Goal: Complete application form

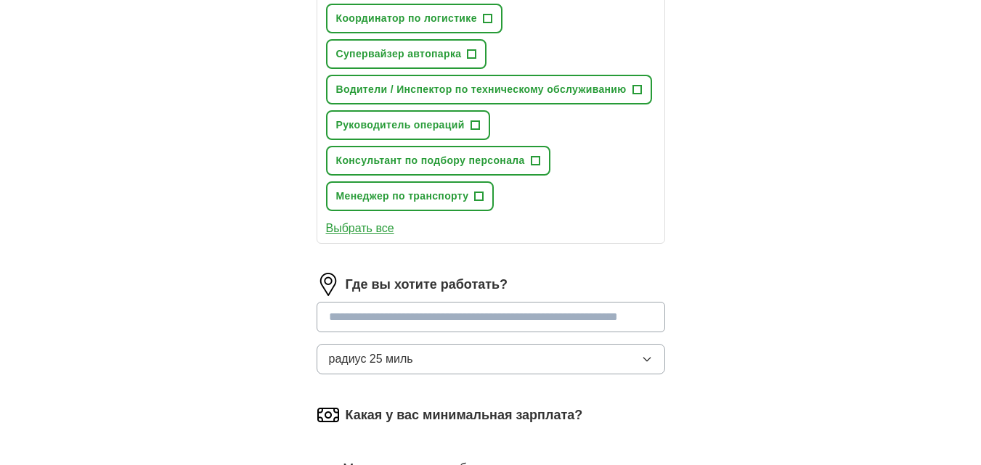
scroll to position [697, 0]
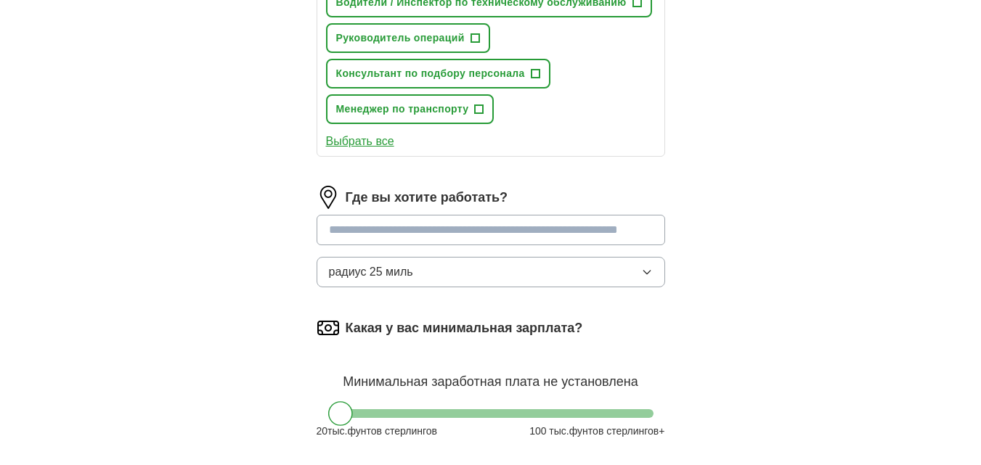
click at [600, 229] on input at bounding box center [491, 230] width 349 height 30
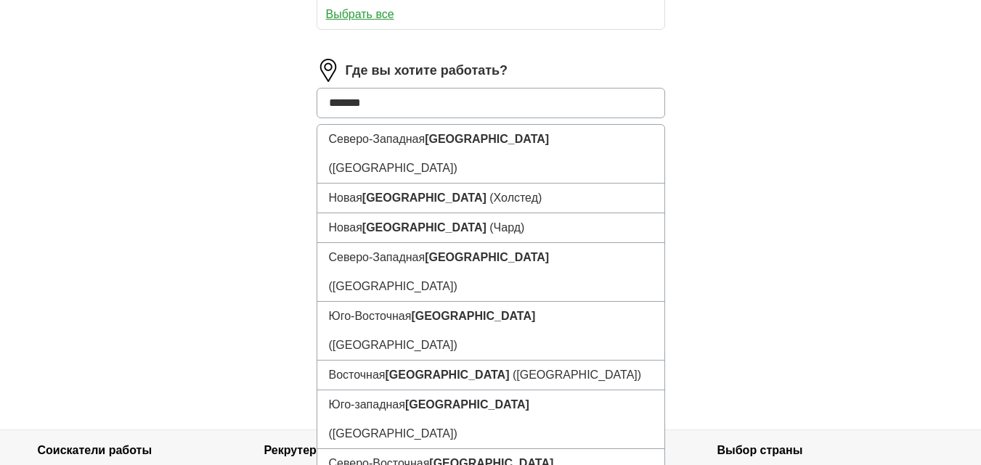
scroll to position [784, 0]
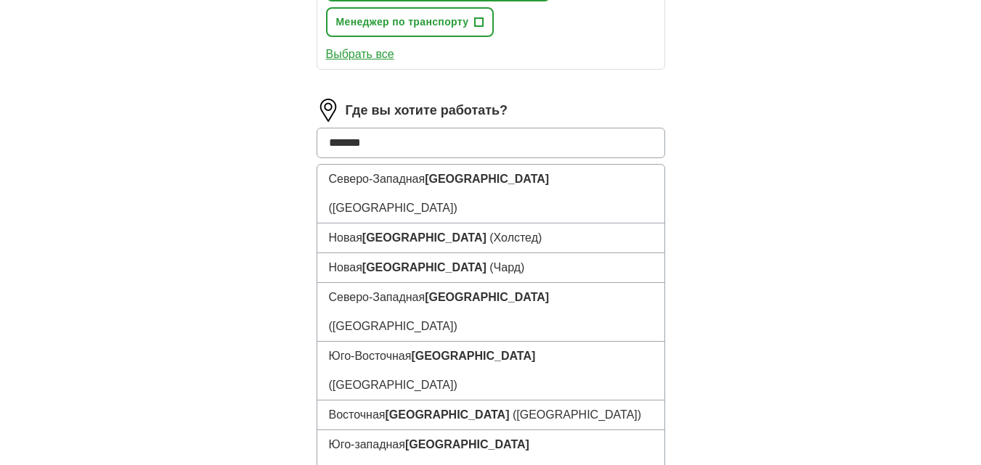
click at [594, 138] on input "*******" at bounding box center [491, 143] width 349 height 30
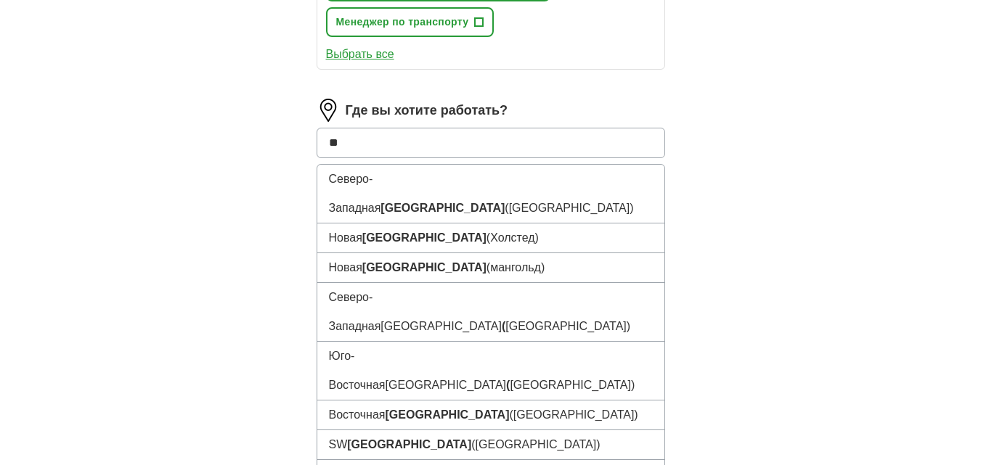
type input "*"
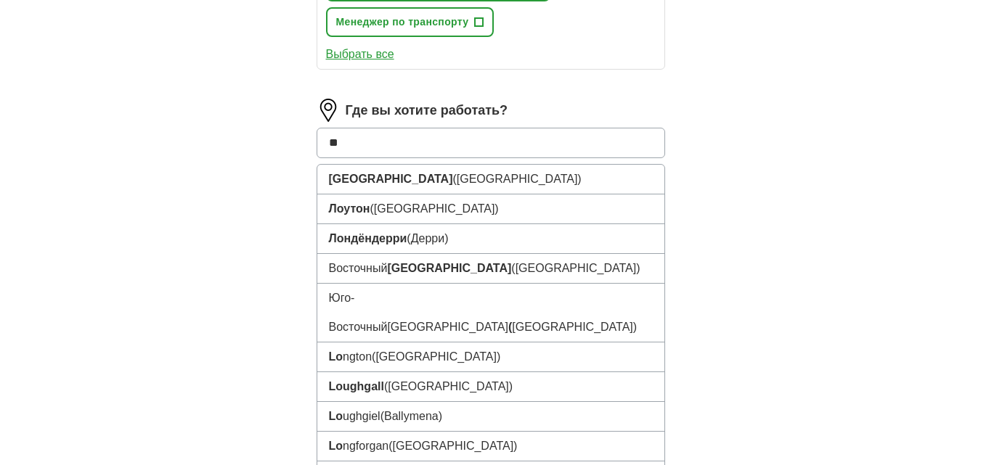
type input "***"
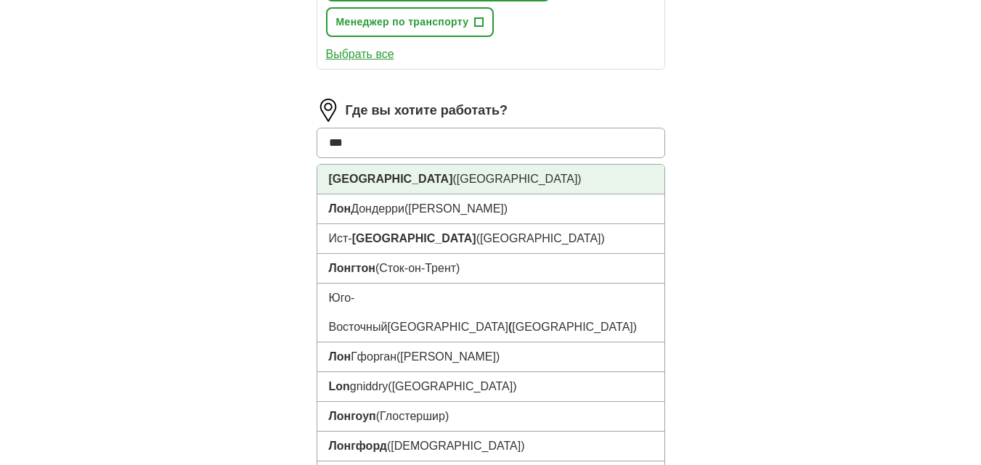
click at [351, 177] on font "[GEOGRAPHIC_DATA]" at bounding box center [391, 179] width 124 height 12
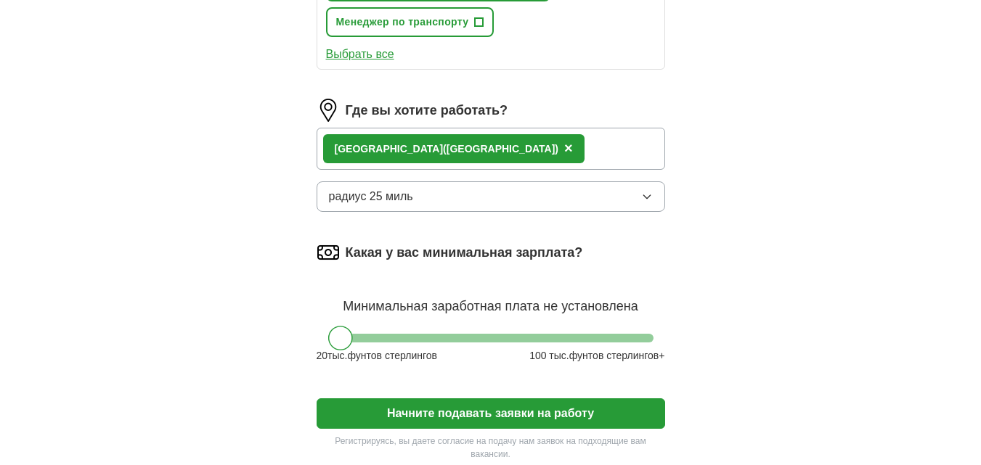
click at [643, 197] on icon "button" at bounding box center [647, 197] width 12 height 12
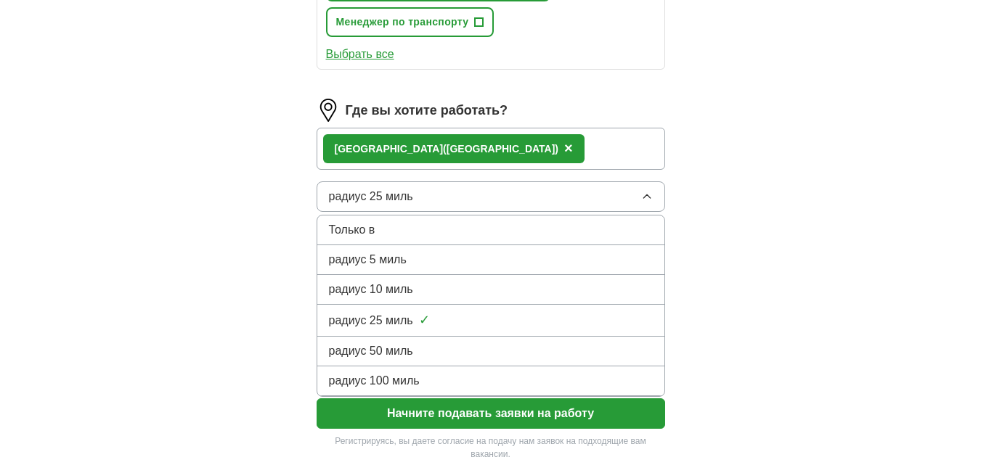
click at [431, 380] on div "радиус 100 миль" at bounding box center [491, 380] width 324 height 17
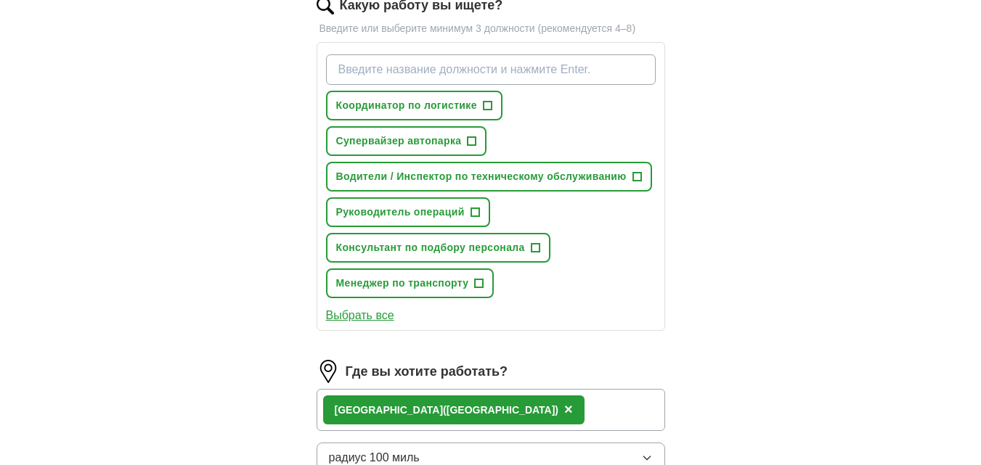
scroll to position [436, 0]
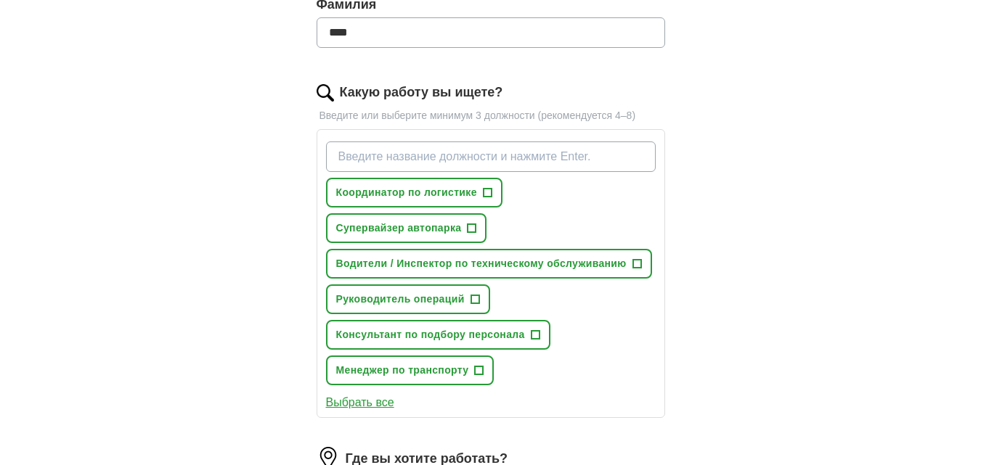
click at [375, 403] on font "Выбрать все" at bounding box center [360, 402] width 68 height 12
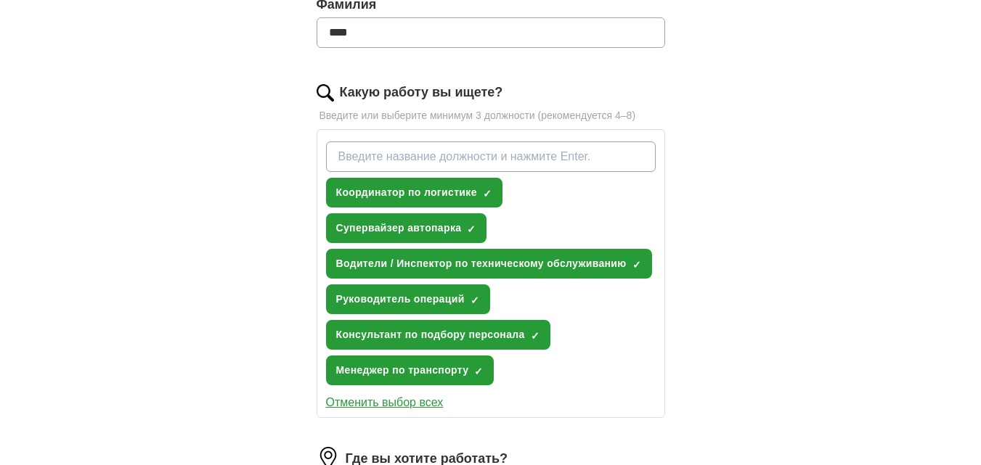
click at [386, 404] on font "Отменить выбор всех" at bounding box center [385, 402] width 118 height 12
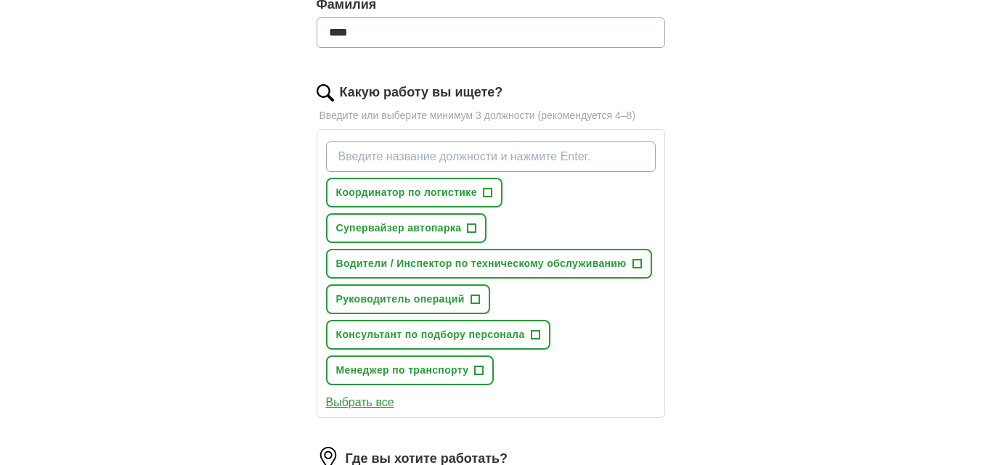
click at [380, 160] on input "Какую работу вы ищете?" at bounding box center [491, 157] width 330 height 30
paste input "[DEMOGRAPHIC_DATA] Work visa sponsorship"
type input "[DEMOGRAPHIC_DATA] Work visa sponsorship"
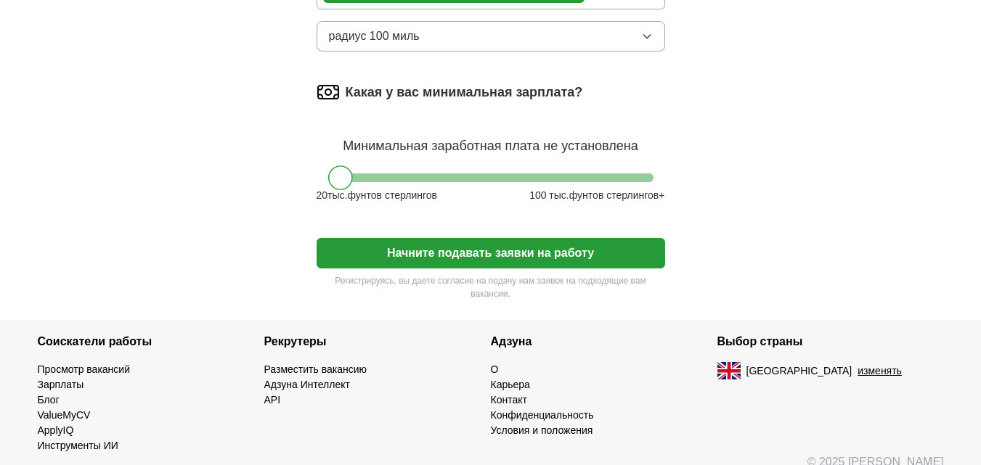
scroll to position [1015, 0]
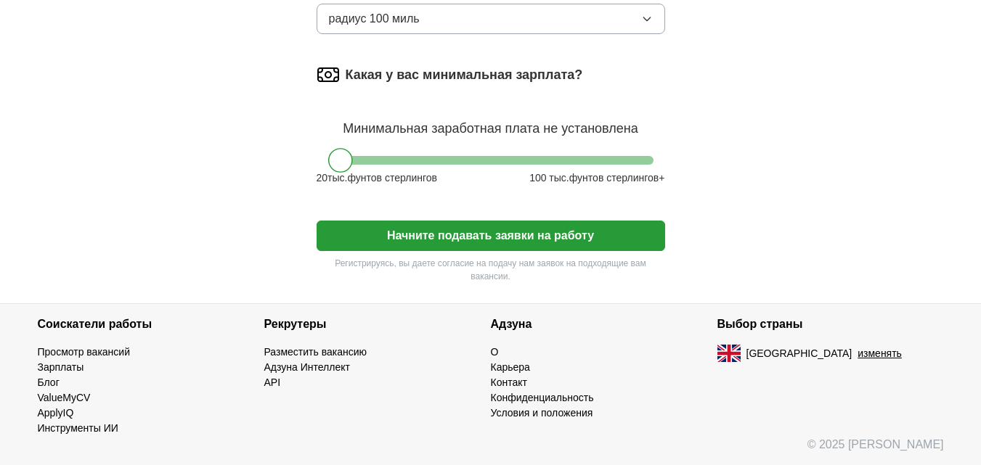
click at [438, 239] on font "Начните подавать заявки на работу" at bounding box center [490, 235] width 207 height 12
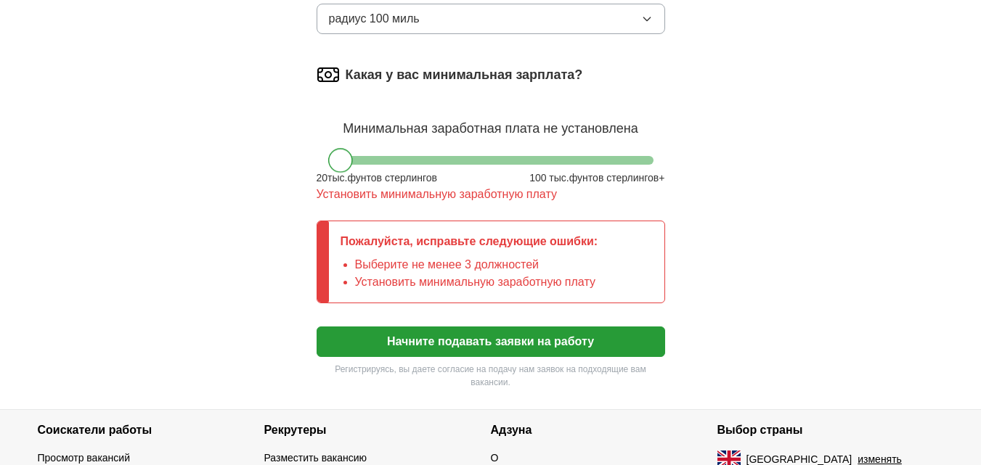
click at [344, 158] on div at bounding box center [340, 160] width 25 height 25
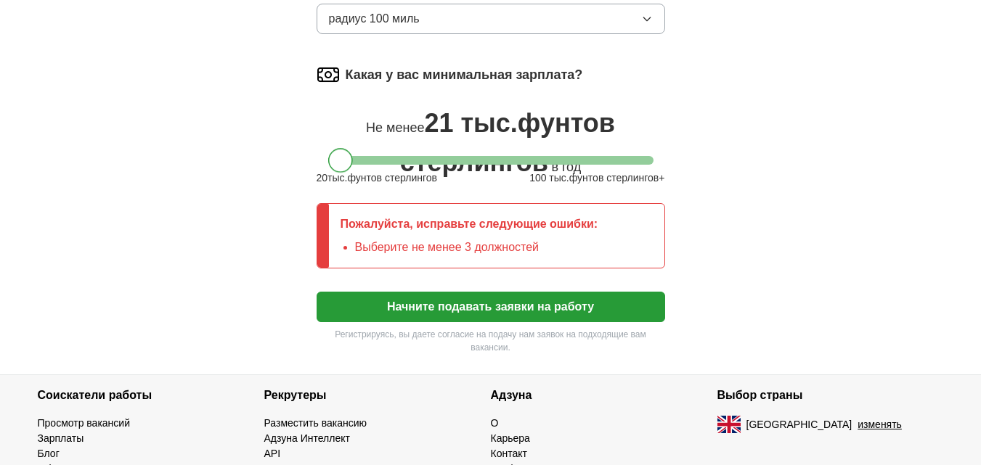
drag, startPoint x: 344, startPoint y: 158, endPoint x: 318, endPoint y: 157, distance: 26.1
click at [319, 157] on div at bounding box center [491, 160] width 349 height 9
click at [485, 312] on font "Начните подавать заявки на работу" at bounding box center [490, 307] width 207 height 12
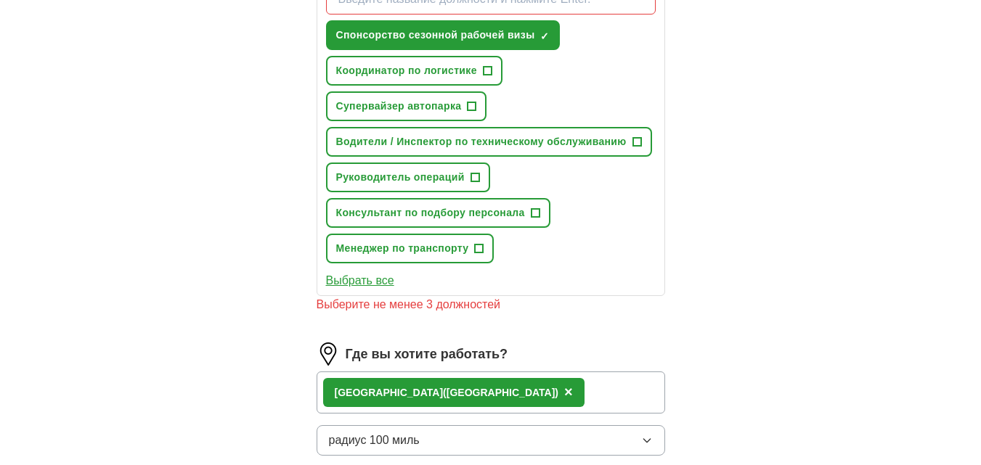
scroll to position [492, 0]
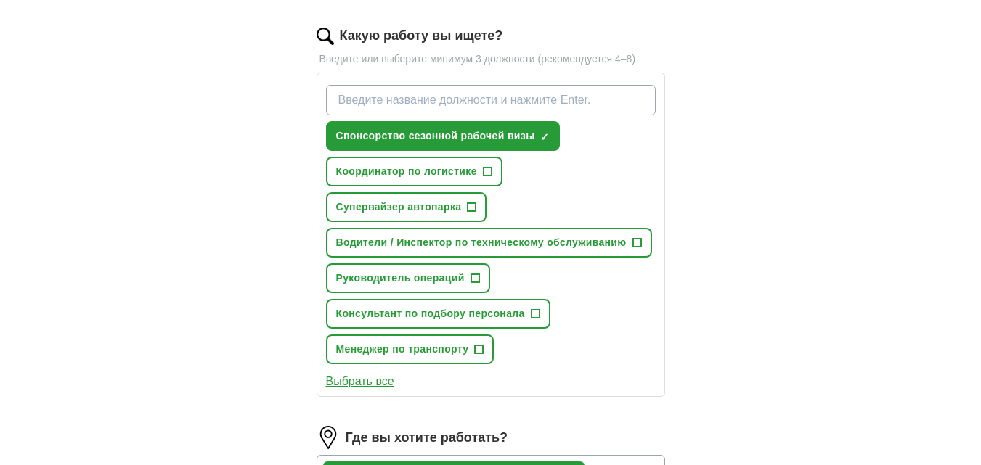
drag, startPoint x: 404, startPoint y: 97, endPoint x: 807, endPoint y: 145, distance: 405.9
click at [807, 145] on div "ApplyIQ Доверьте ApplyIQ всю сложную работу по поиску и подаче заявок. Просто р…" at bounding box center [490, 216] width 929 height 1328
paste input "warehouse work"
type input "warehouse work"
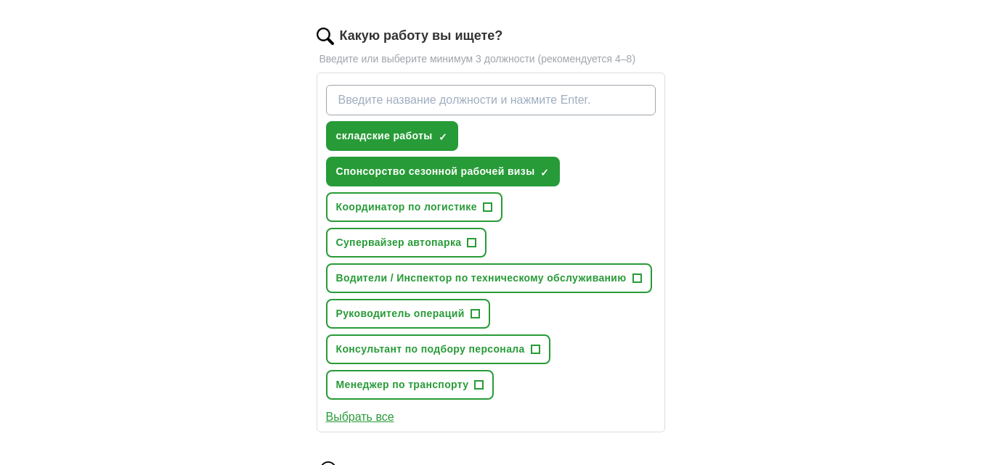
click at [454, 94] on input "Какую работу вы ищете?" at bounding box center [491, 100] width 330 height 30
paste input "farm work"
type input "farm work"
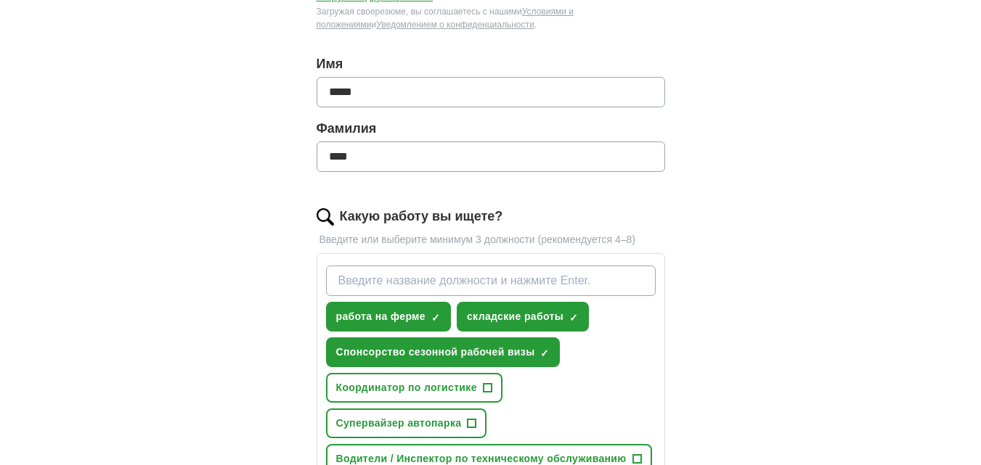
scroll to position [318, 0]
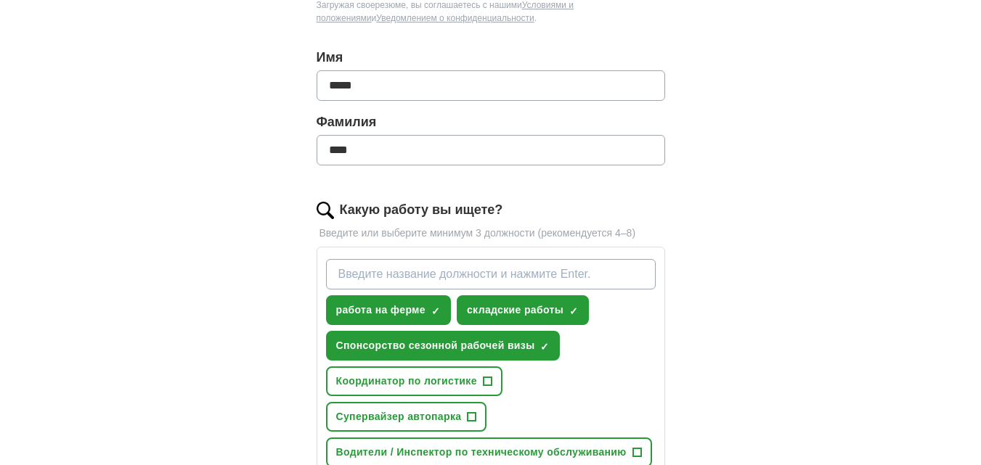
click at [383, 273] on input "Какую работу вы ищете?" at bounding box center [491, 274] width 330 height 30
paste input "care of the elderly"
type input "care of the elderly"
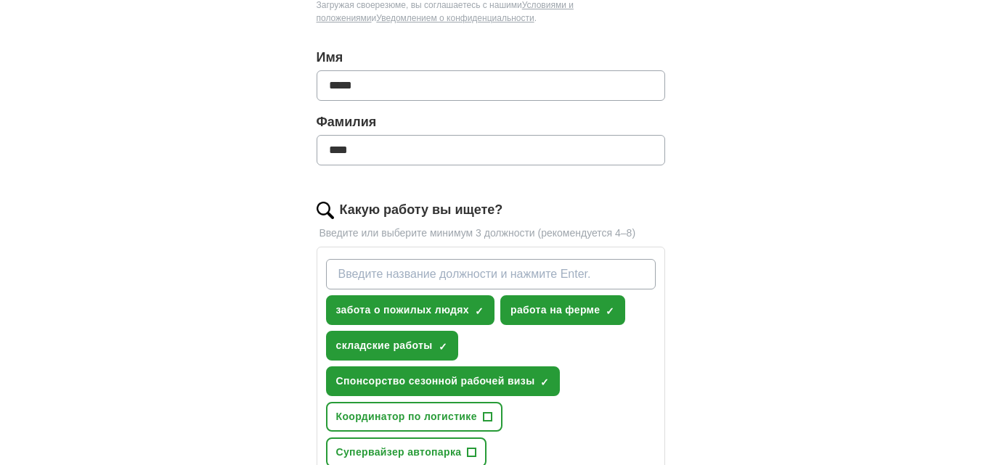
paste input "animal care"
type input "animal care"
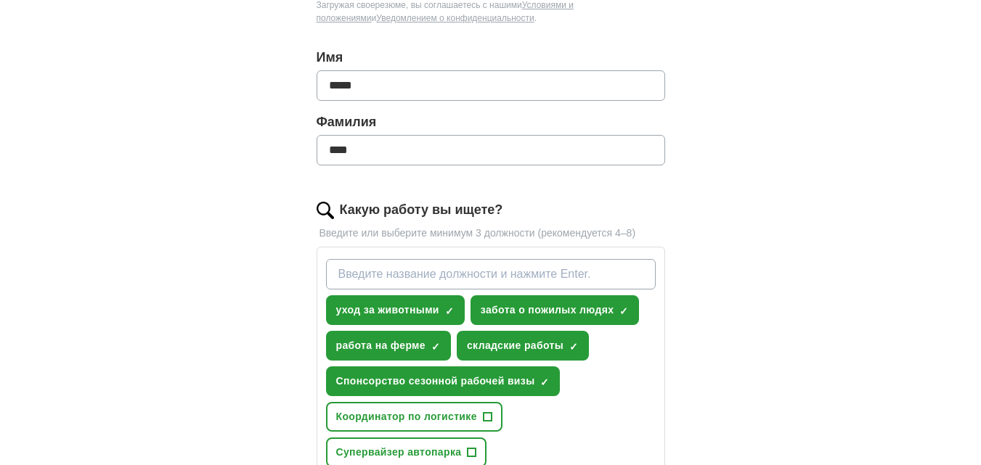
paste input "housework"
type input "housework"
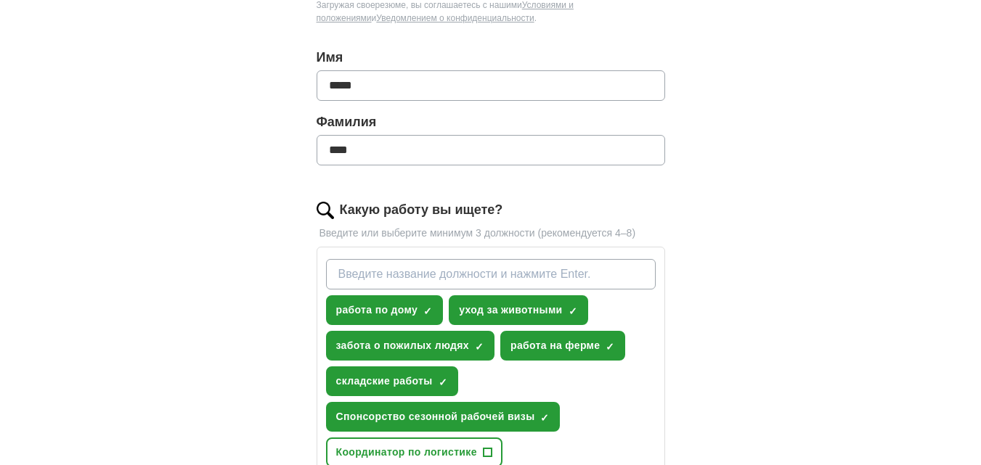
paste input "courier delivery"
type input "courier delivery"
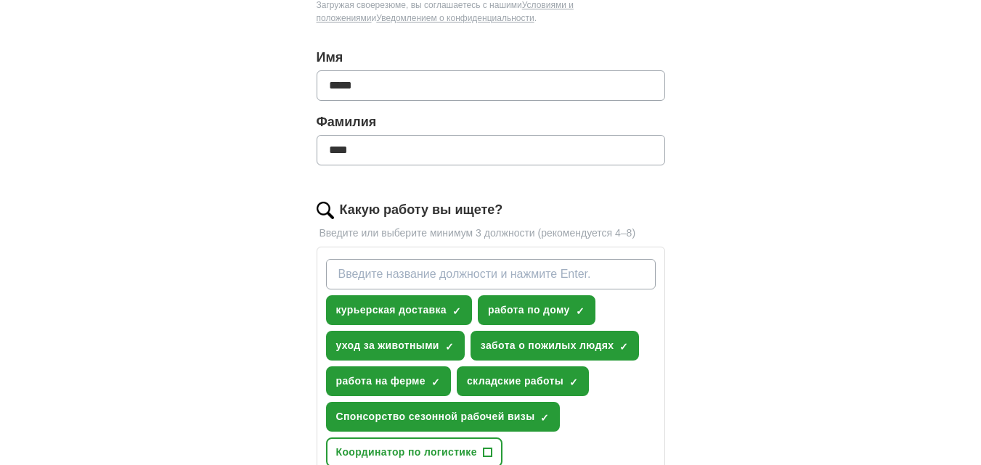
paste input "work without experience"
type input "work without experience"
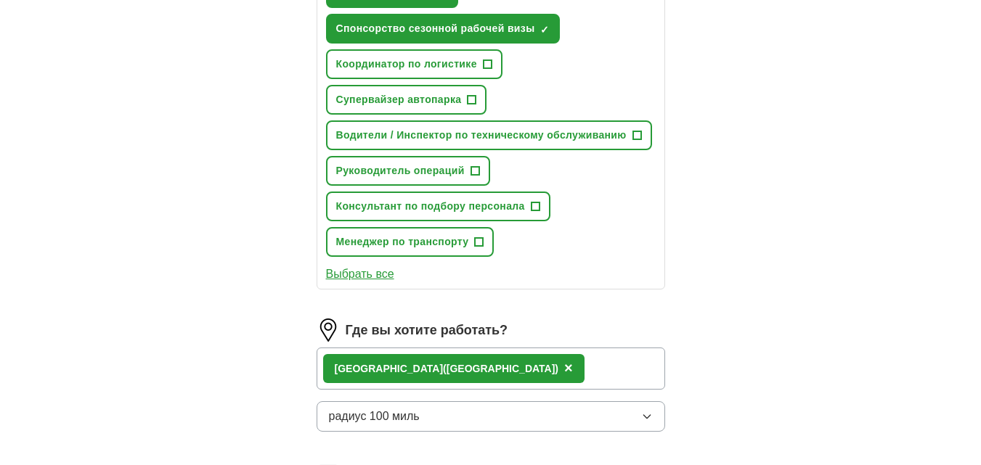
scroll to position [773, 0]
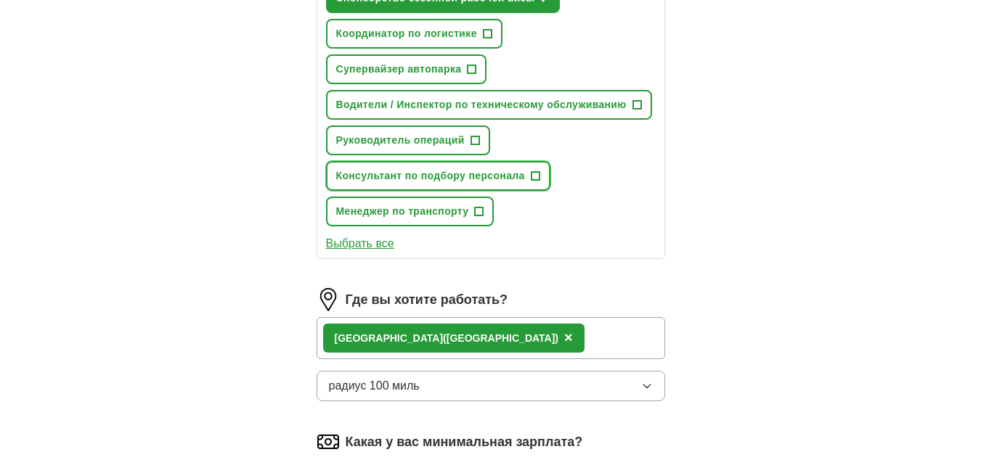
click at [534, 178] on font "+" at bounding box center [535, 175] width 9 height 16
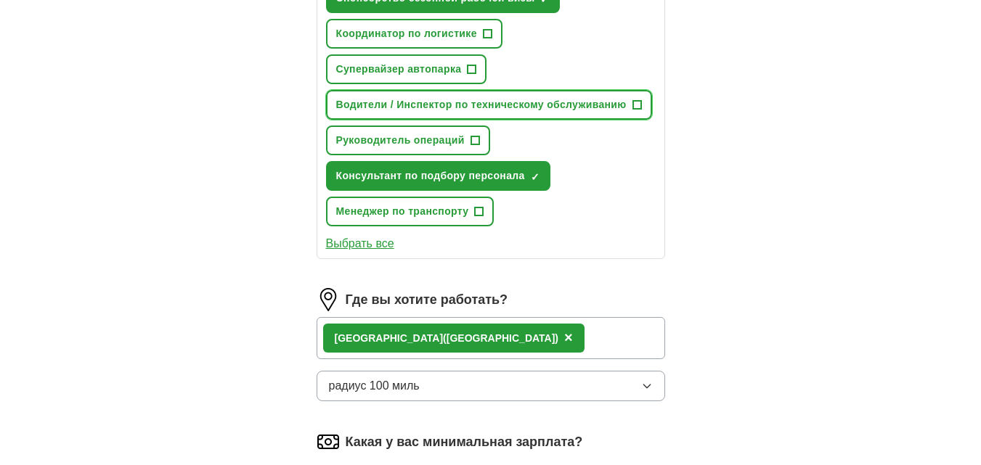
click at [637, 104] on font "+" at bounding box center [636, 104] width 9 height 16
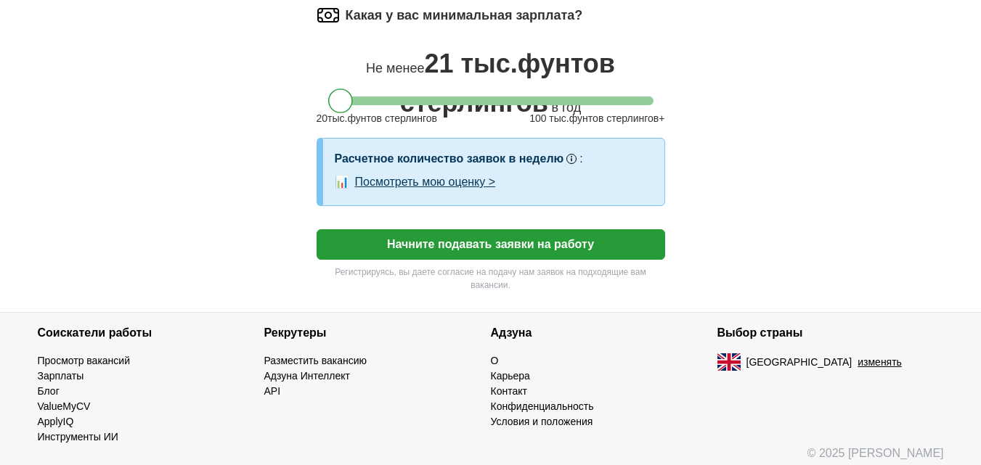
scroll to position [1208, 0]
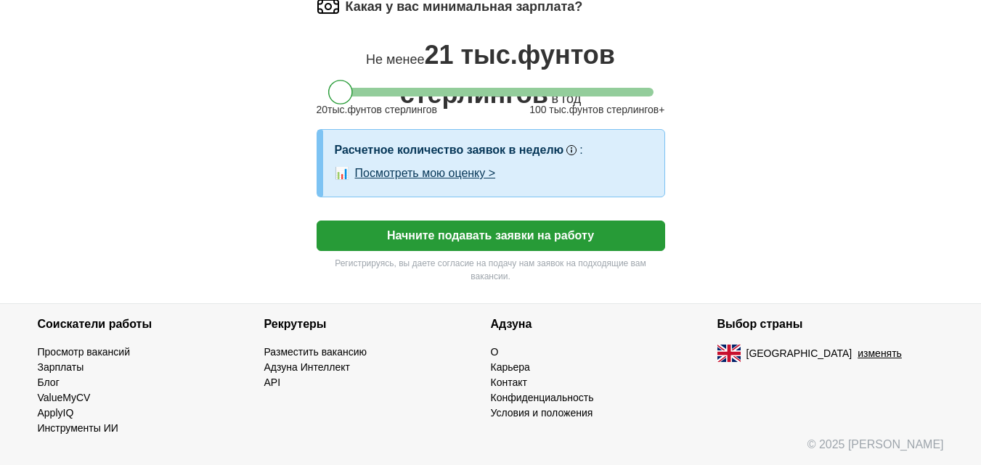
click at [441, 232] on font "Начните подавать заявки на работу" at bounding box center [490, 235] width 207 height 12
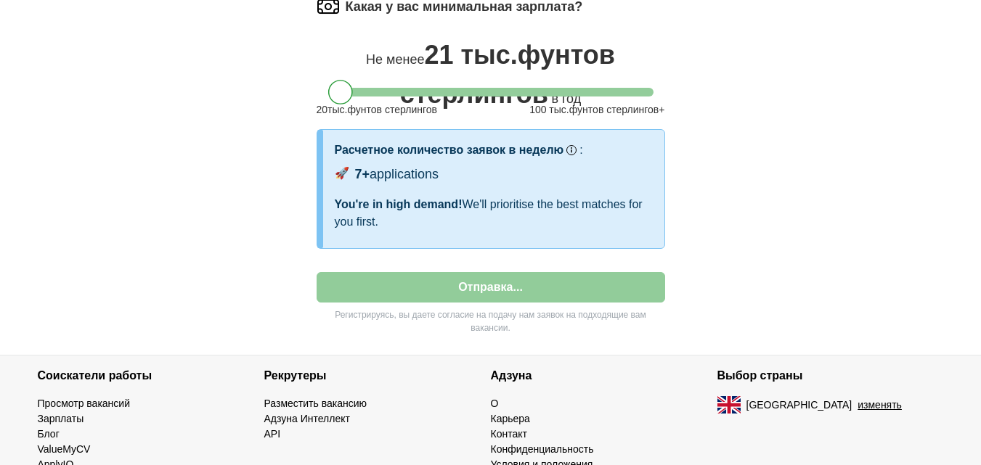
select select "**"
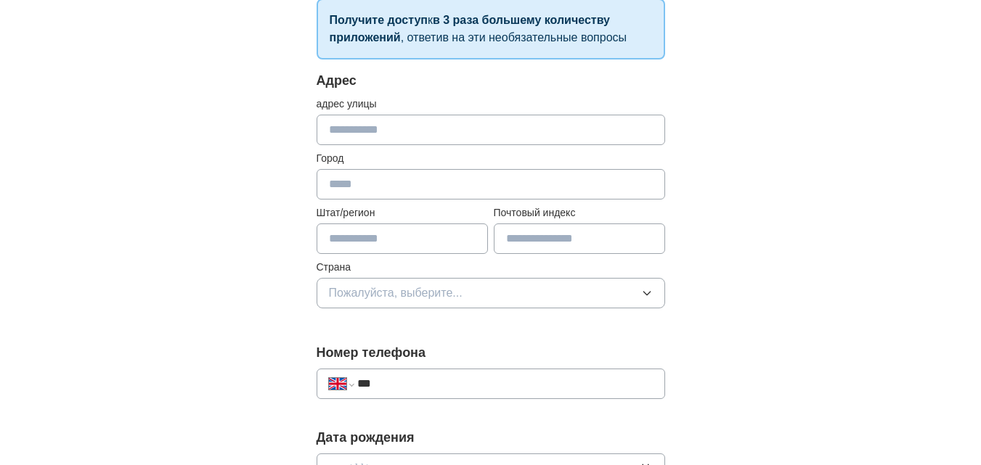
scroll to position [261, 0]
click at [641, 292] on icon "button" at bounding box center [647, 294] width 12 height 12
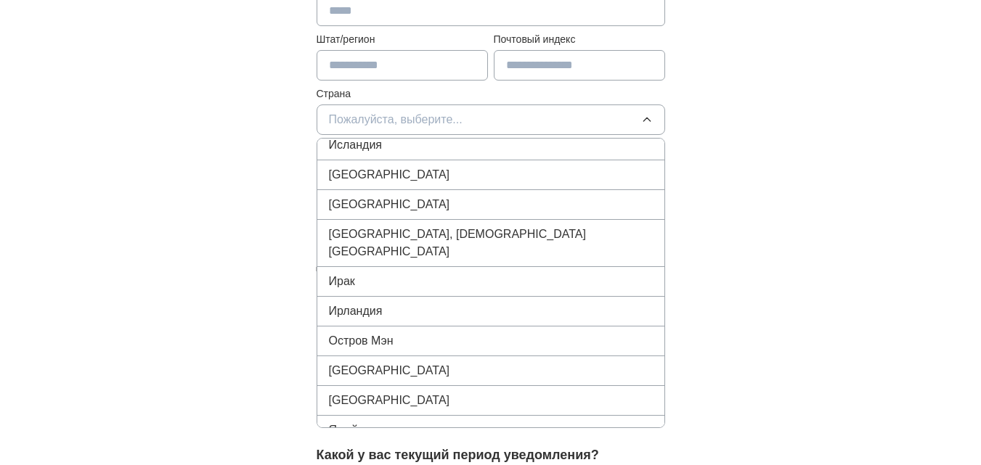
scroll to position [3285, 0]
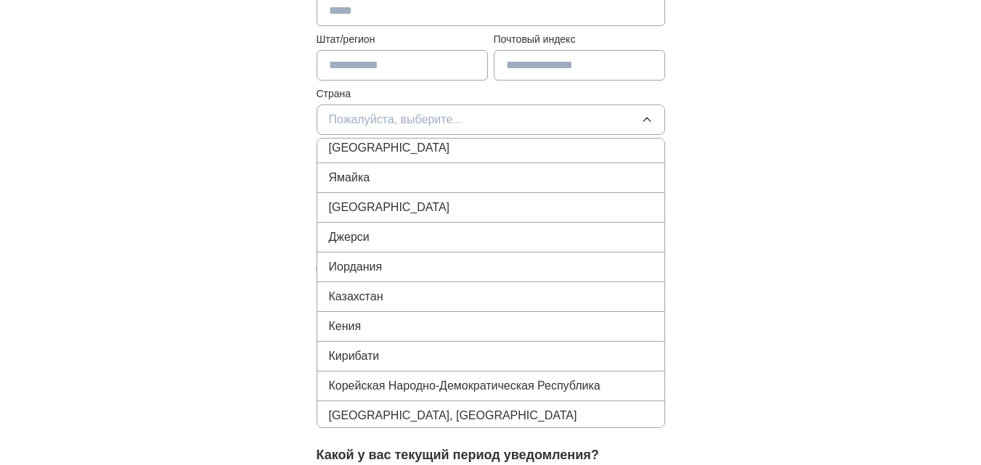
click at [399, 288] on div "Казахстан" at bounding box center [491, 296] width 324 height 17
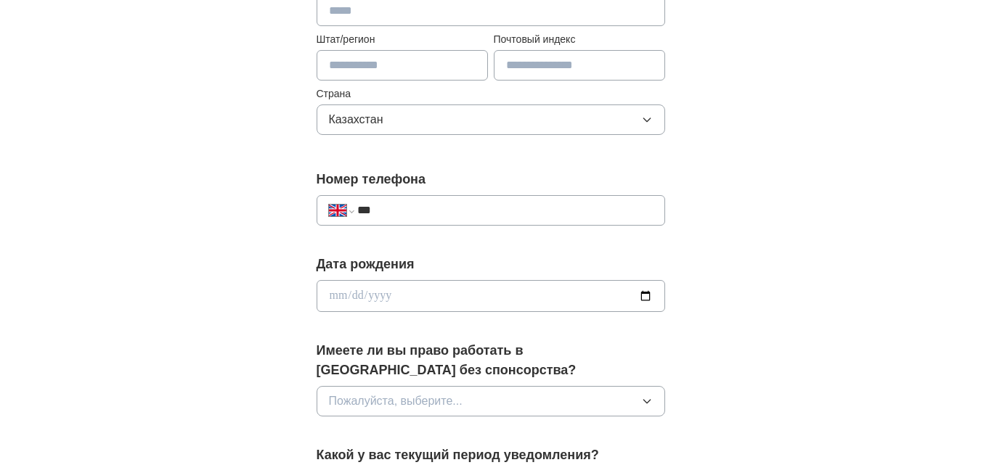
scroll to position [349, 0]
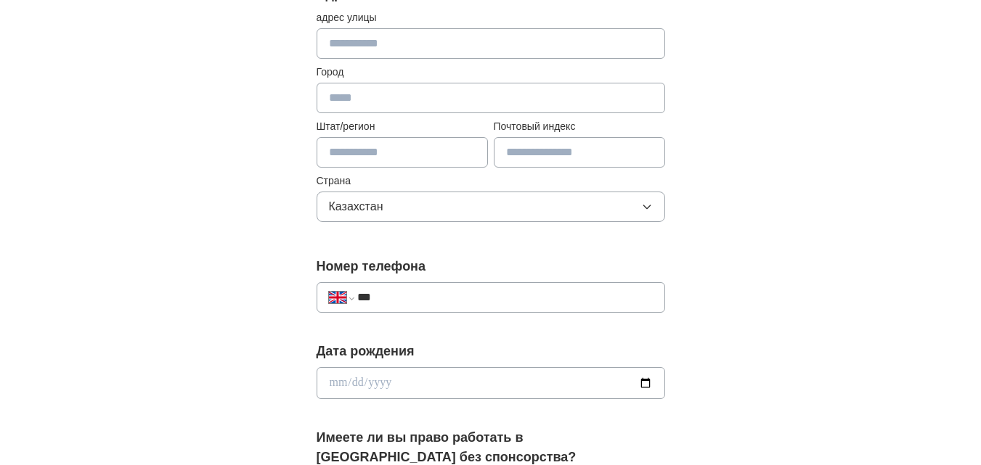
click at [393, 154] on input "text" at bounding box center [402, 152] width 171 height 30
type input "*******"
click at [406, 94] on input "text" at bounding box center [491, 98] width 349 height 30
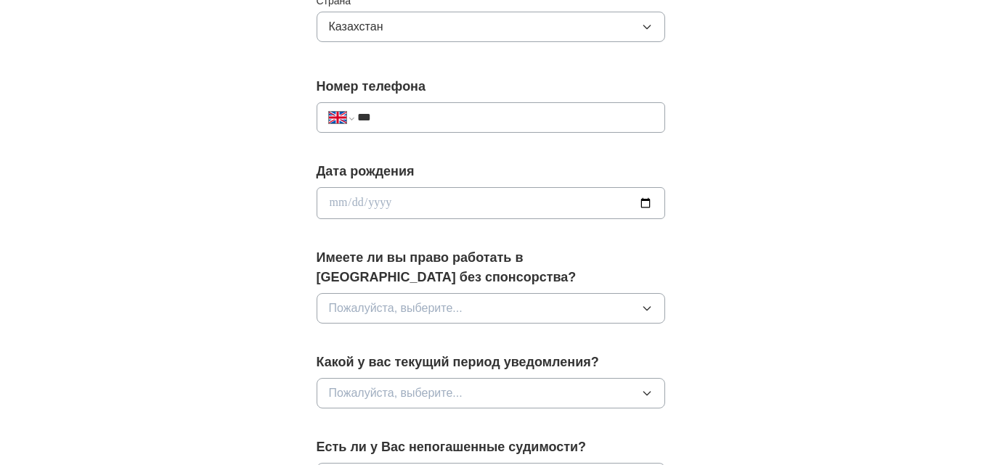
scroll to position [610, 0]
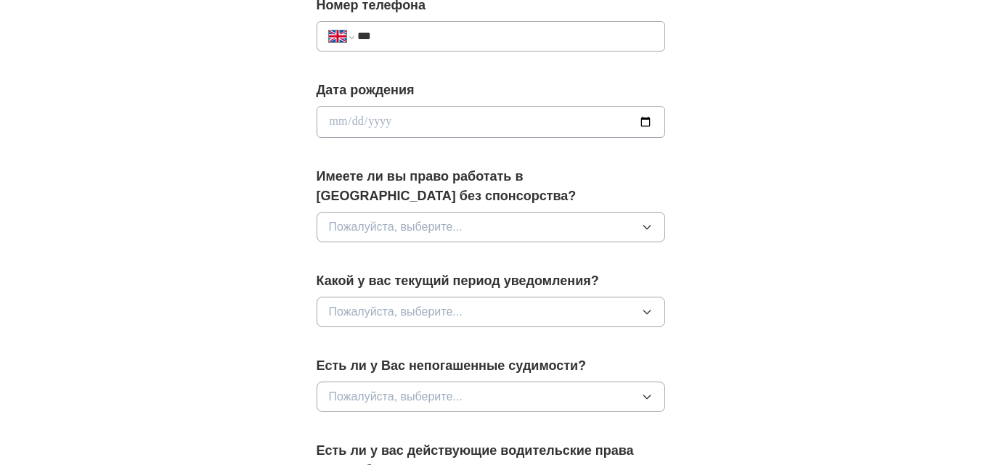
type input "******"
click at [349, 36] on select "**********" at bounding box center [341, 36] width 25 height 17
select select "**"
click at [329, 28] on select "**********" at bounding box center [341, 36] width 25 height 17
type input "**********"
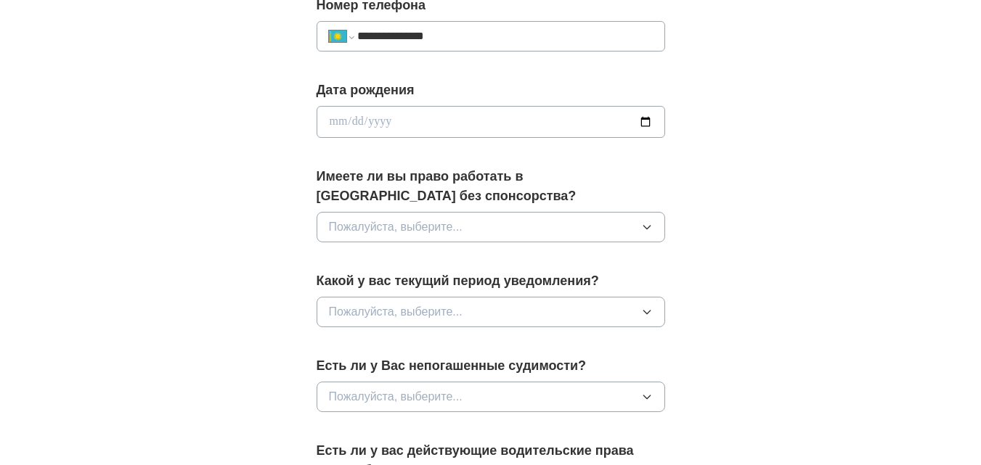
click at [643, 119] on input "date" at bounding box center [491, 122] width 349 height 32
click at [370, 121] on input "date" at bounding box center [491, 122] width 349 height 32
click at [334, 117] on input "date" at bounding box center [491, 122] width 349 height 32
type input "**********"
click at [640, 227] on button "Пожалуйста, выберите..." at bounding box center [491, 227] width 349 height 30
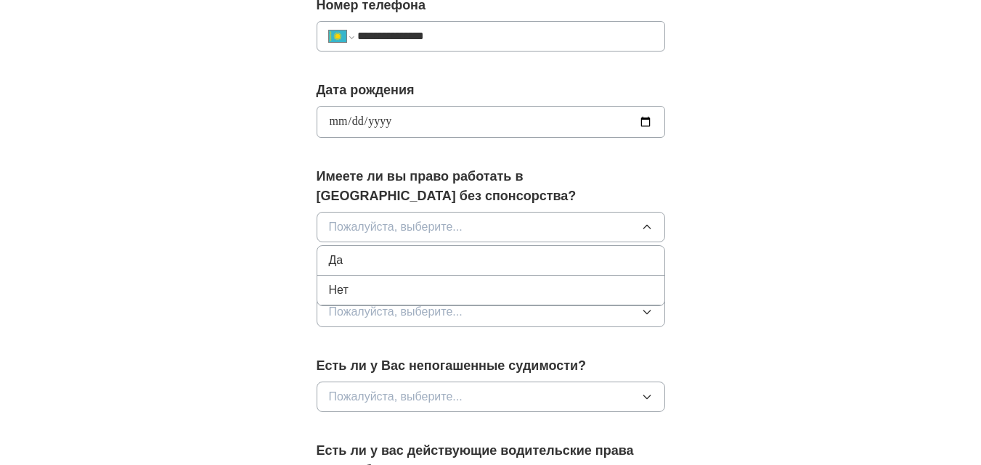
click at [338, 285] on font "Нет" at bounding box center [339, 290] width 20 height 12
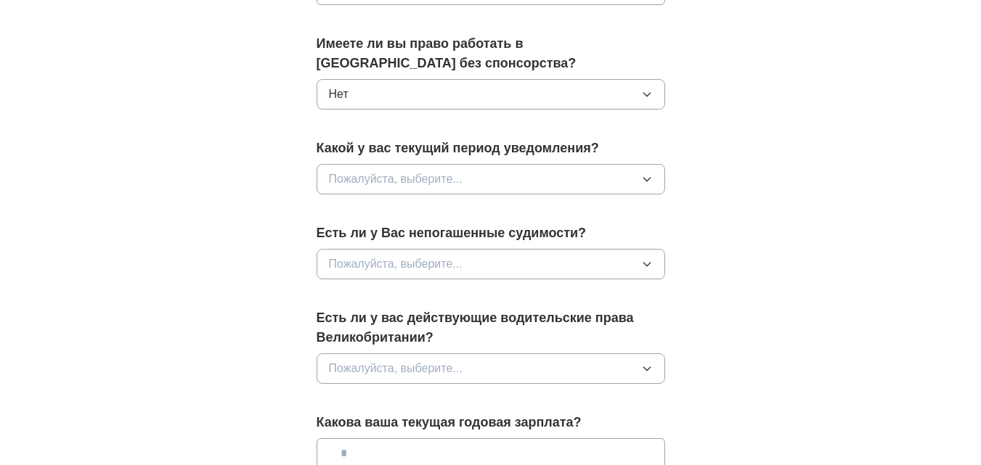
scroll to position [784, 0]
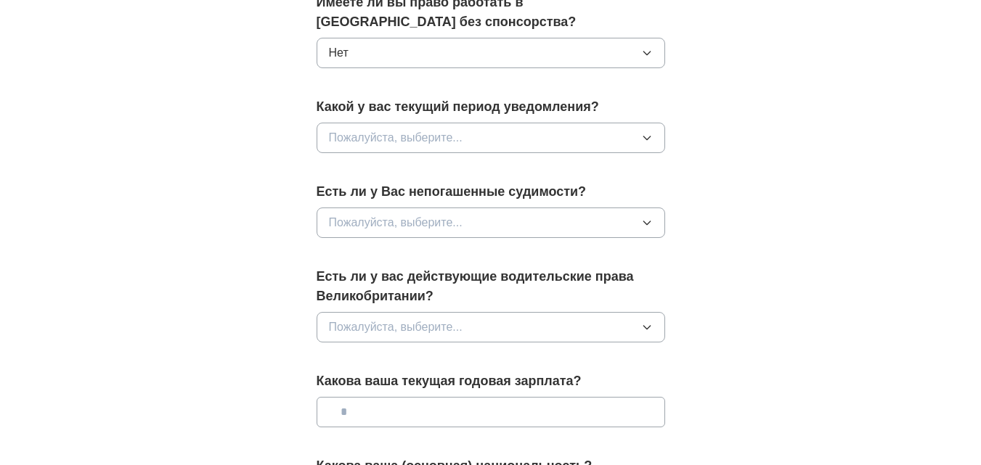
click at [641, 136] on icon "button" at bounding box center [647, 138] width 12 height 12
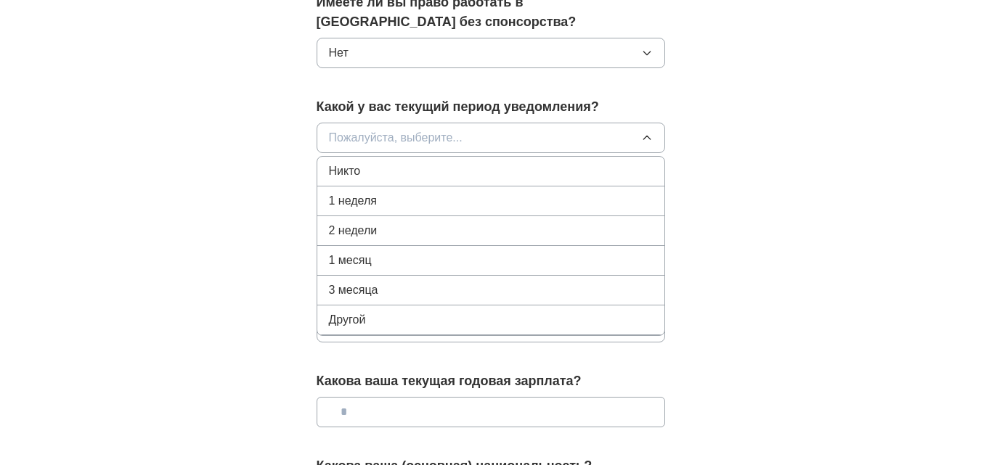
click at [640, 136] on button "Пожалуйста, выберите..." at bounding box center [491, 138] width 349 height 30
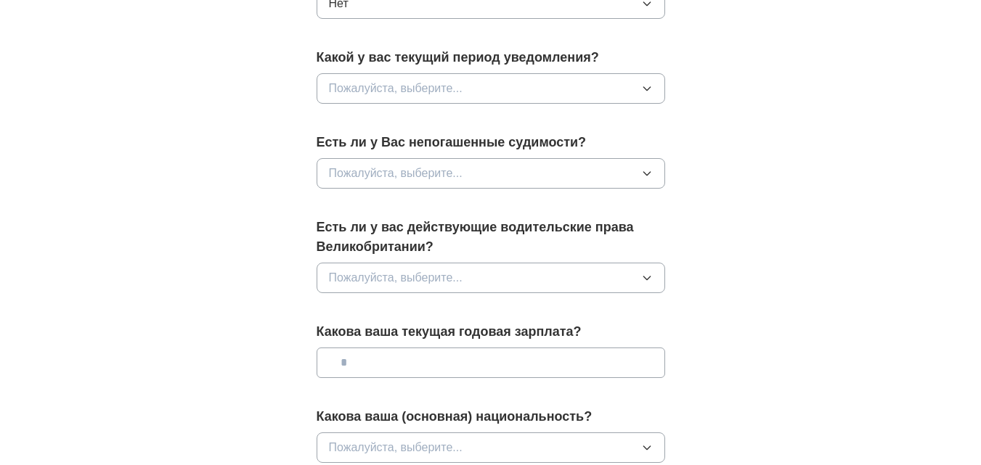
scroll to position [871, 0]
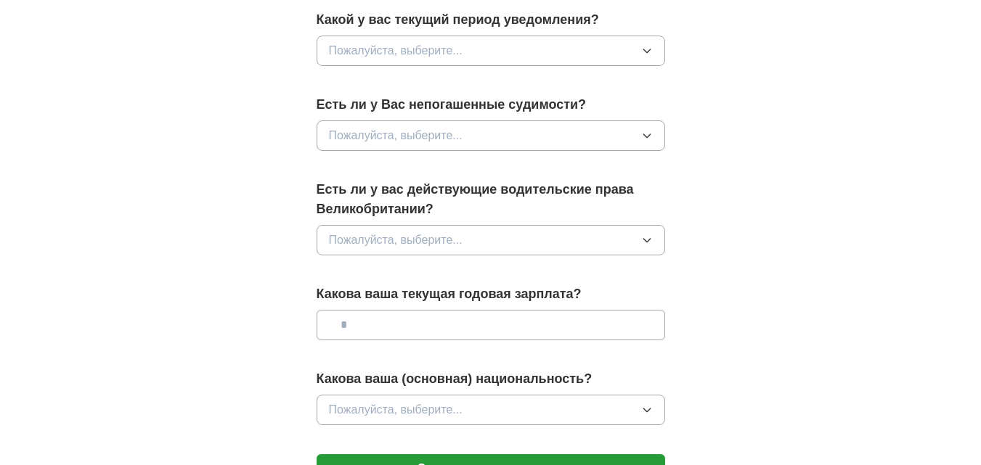
click at [641, 137] on icon "button" at bounding box center [647, 136] width 12 height 12
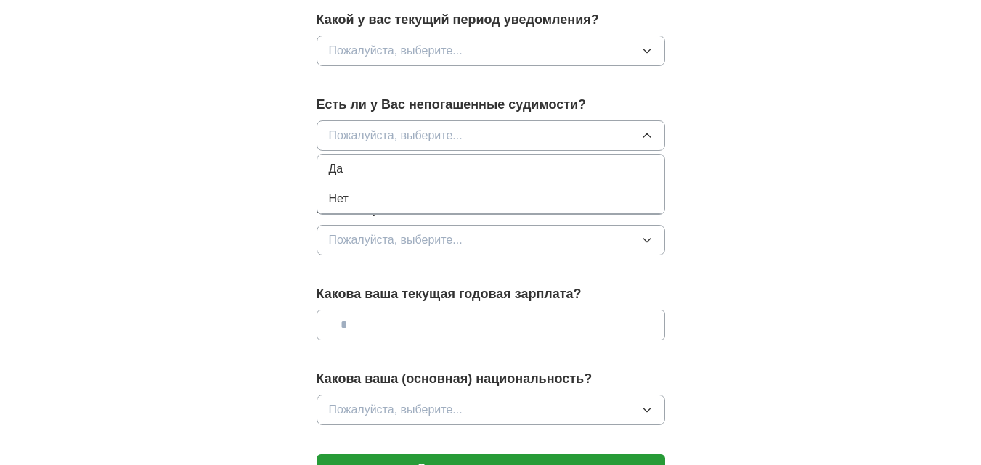
click at [366, 199] on div "Нет" at bounding box center [491, 198] width 324 height 17
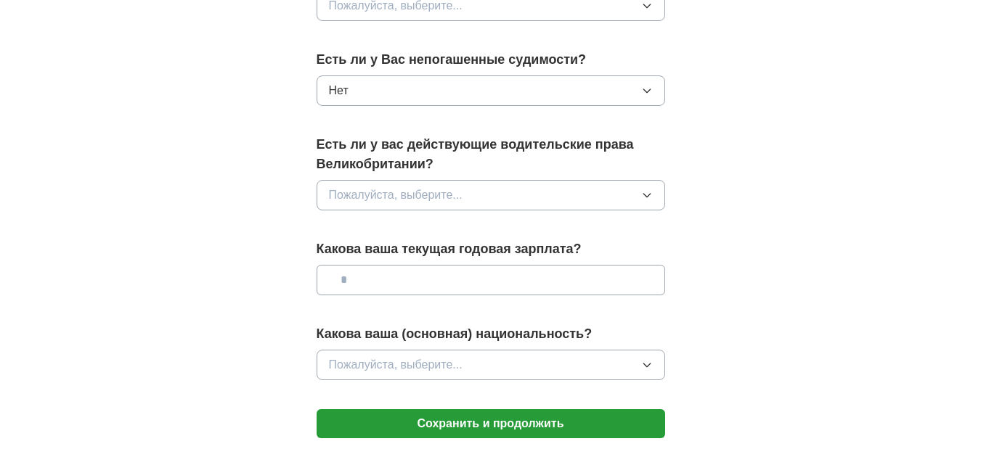
scroll to position [958, 0]
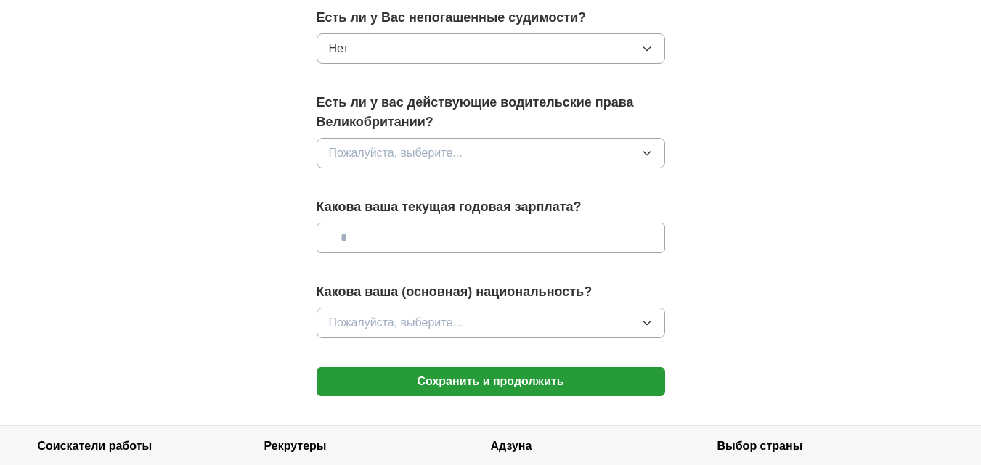
click at [645, 153] on icon "button" at bounding box center [647, 153] width 12 height 12
click at [345, 213] on font "Нет" at bounding box center [339, 216] width 20 height 12
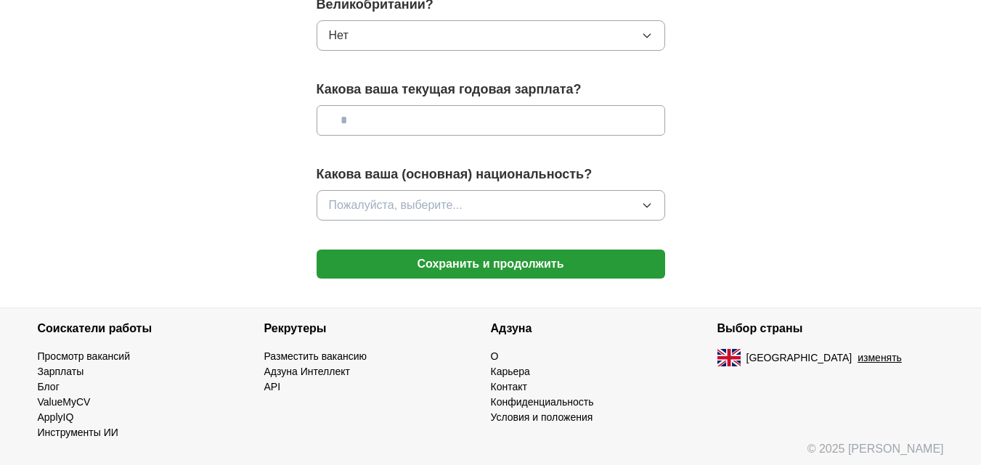
scroll to position [1080, 0]
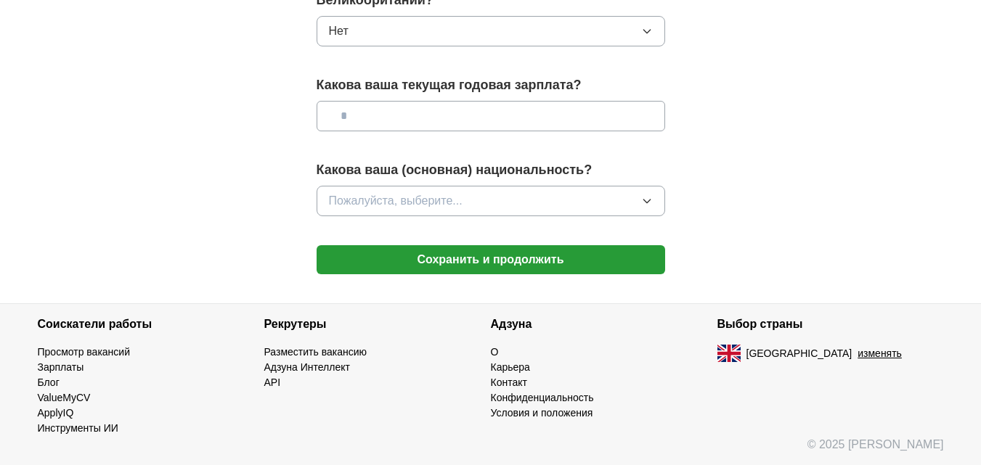
click at [624, 119] on input "text" at bounding box center [491, 116] width 349 height 30
click at [639, 204] on button "Пожалуйста, выберите..." at bounding box center [491, 201] width 349 height 30
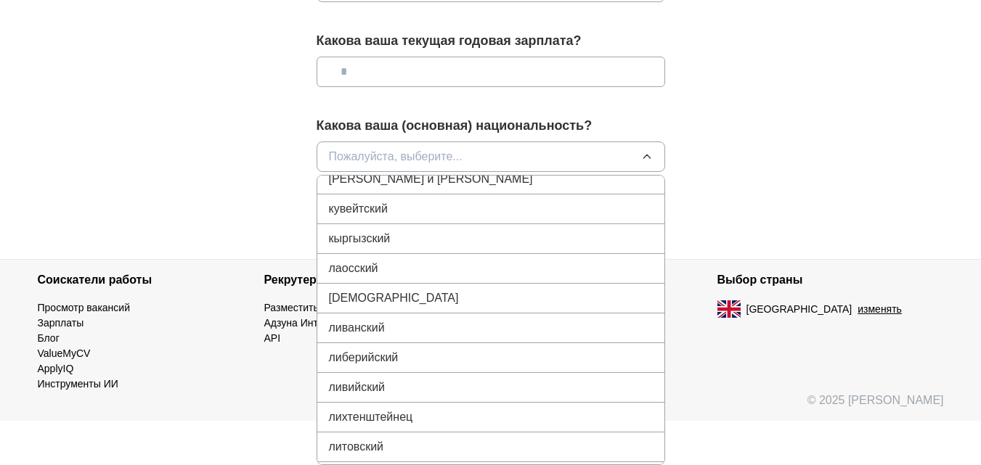
scroll to position [2527, 0]
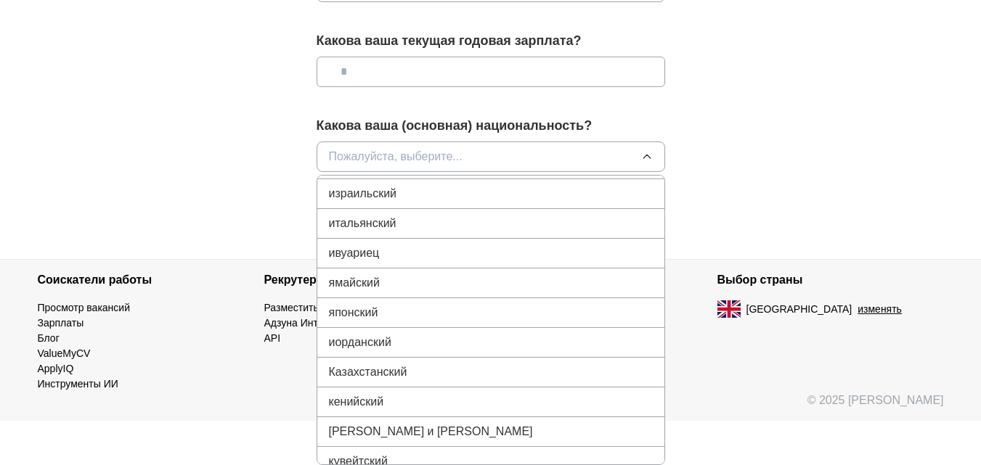
click at [375, 375] on font "Казахстанский" at bounding box center [368, 372] width 78 height 12
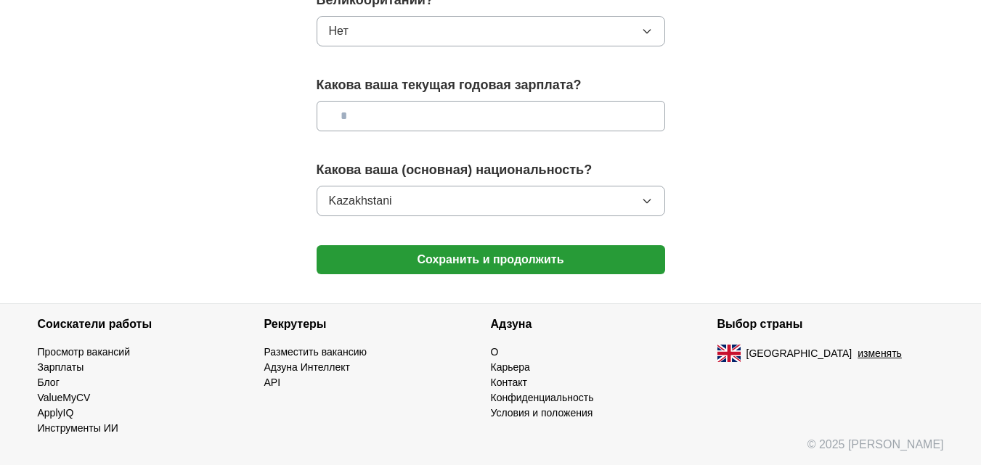
scroll to position [1080, 0]
click at [485, 262] on font "Сохранить и продолжить" at bounding box center [490, 259] width 147 height 12
